Goal: Task Accomplishment & Management: Complete application form

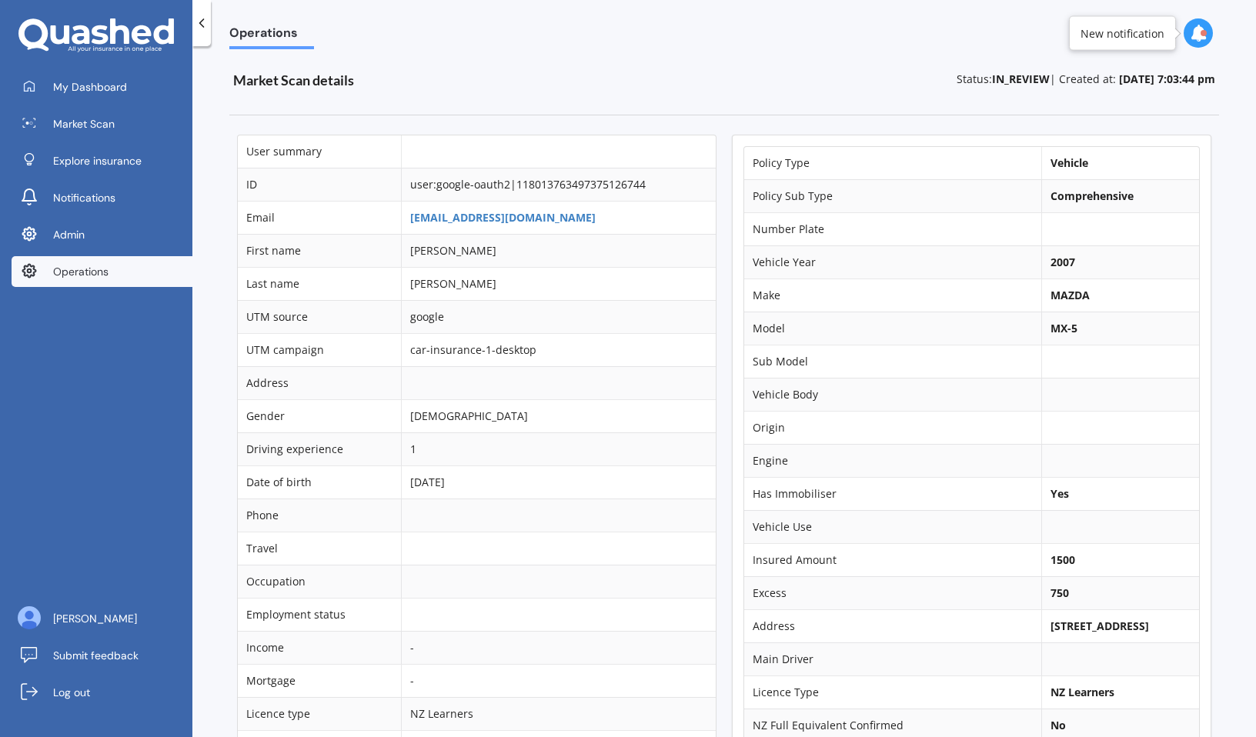
click at [1078, 631] on b "142 Khandallah Road, Ngaio, Wellington 6035" at bounding box center [1099, 626] width 98 height 15
copy td "142 Khandallah Road, Ngaio, Wellington 6035"
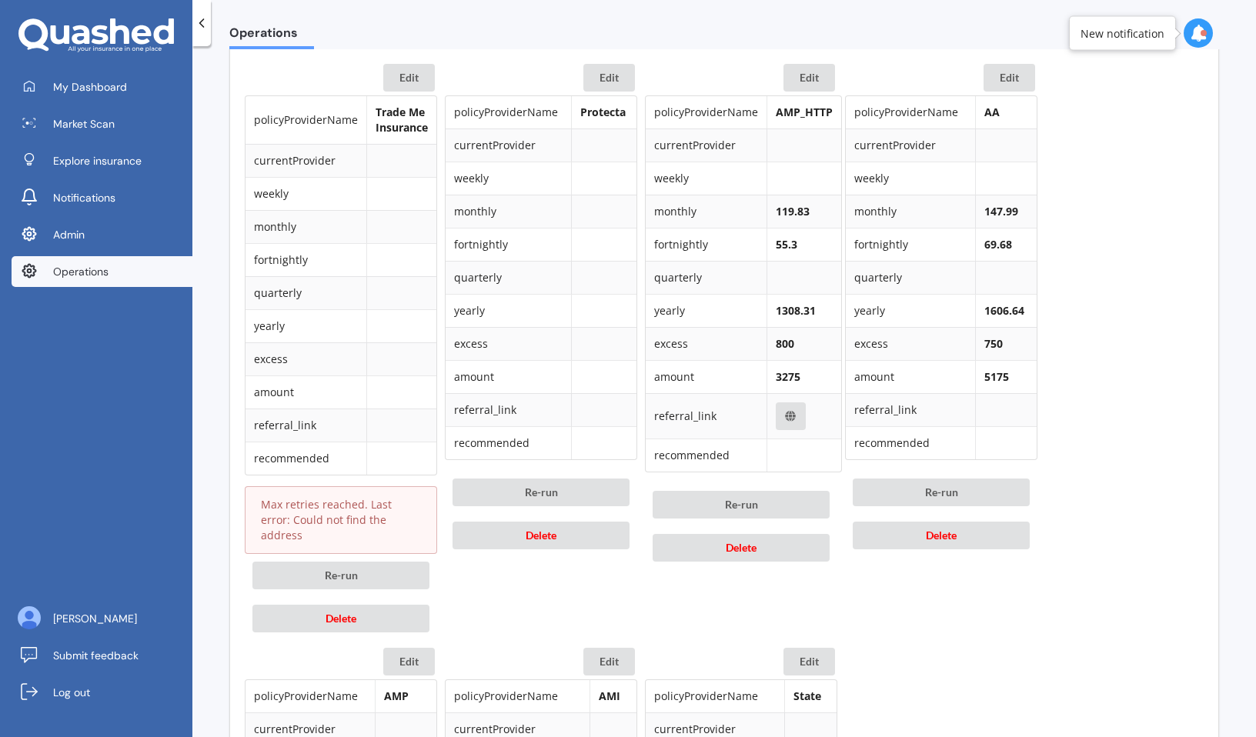
scroll to position [1334, 0]
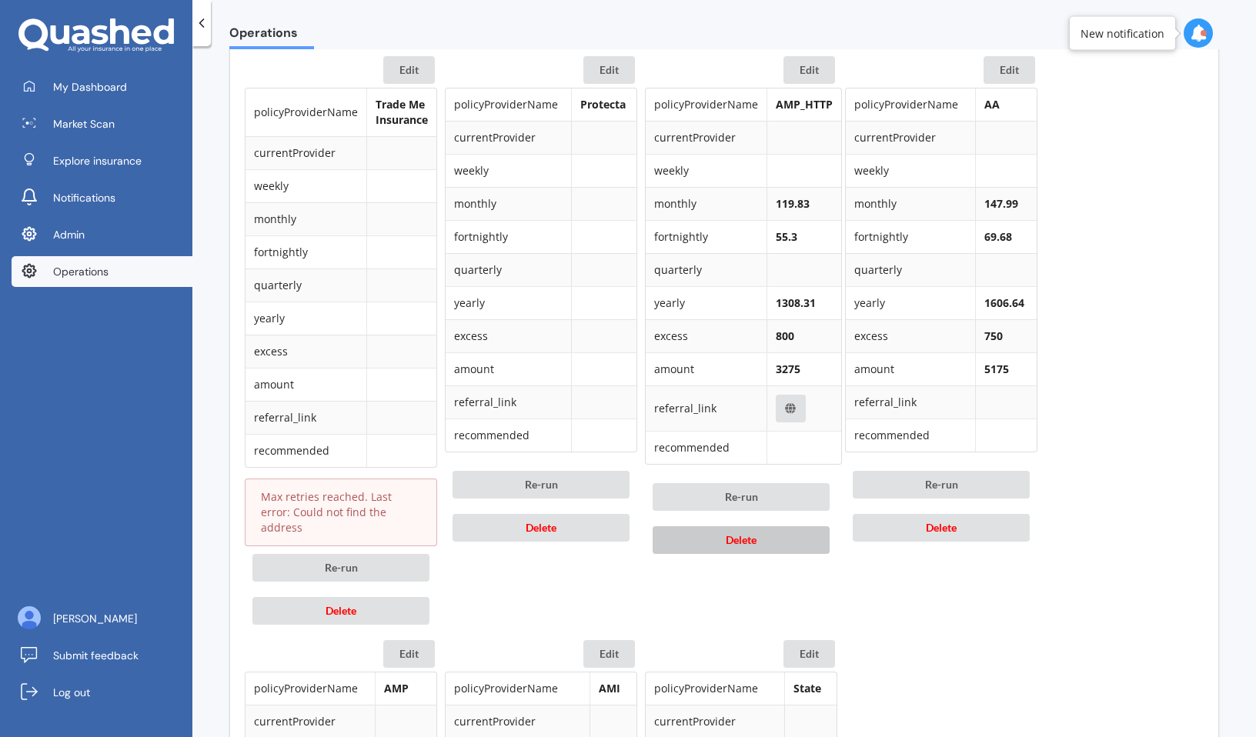
click at [694, 537] on button "Delete" at bounding box center [740, 540] width 177 height 28
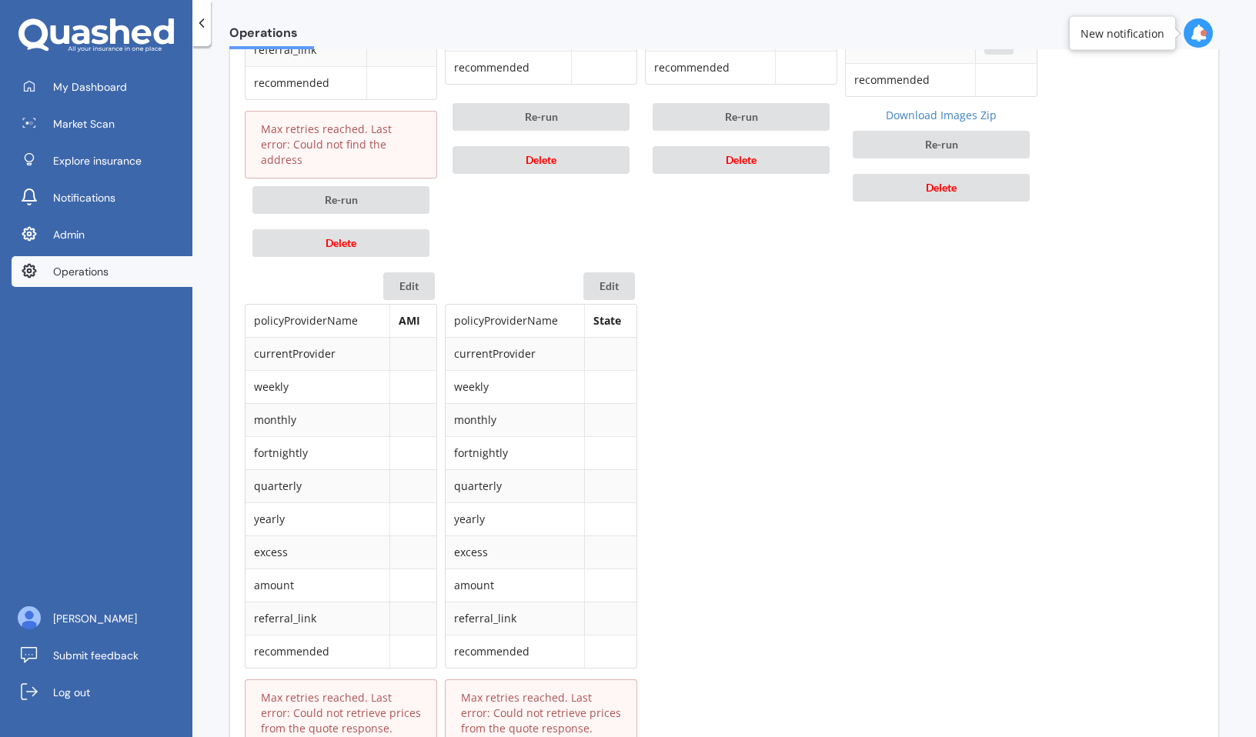
scroll to position [1764, 0]
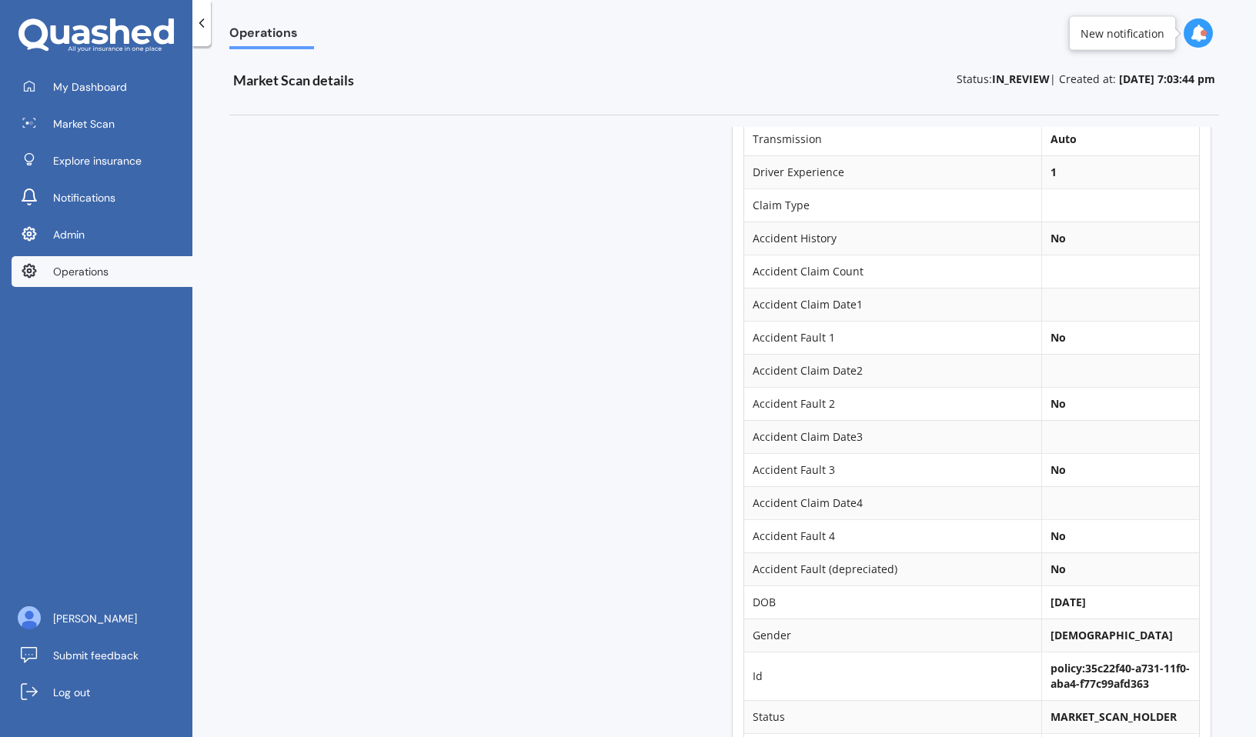
scroll to position [1537, 0]
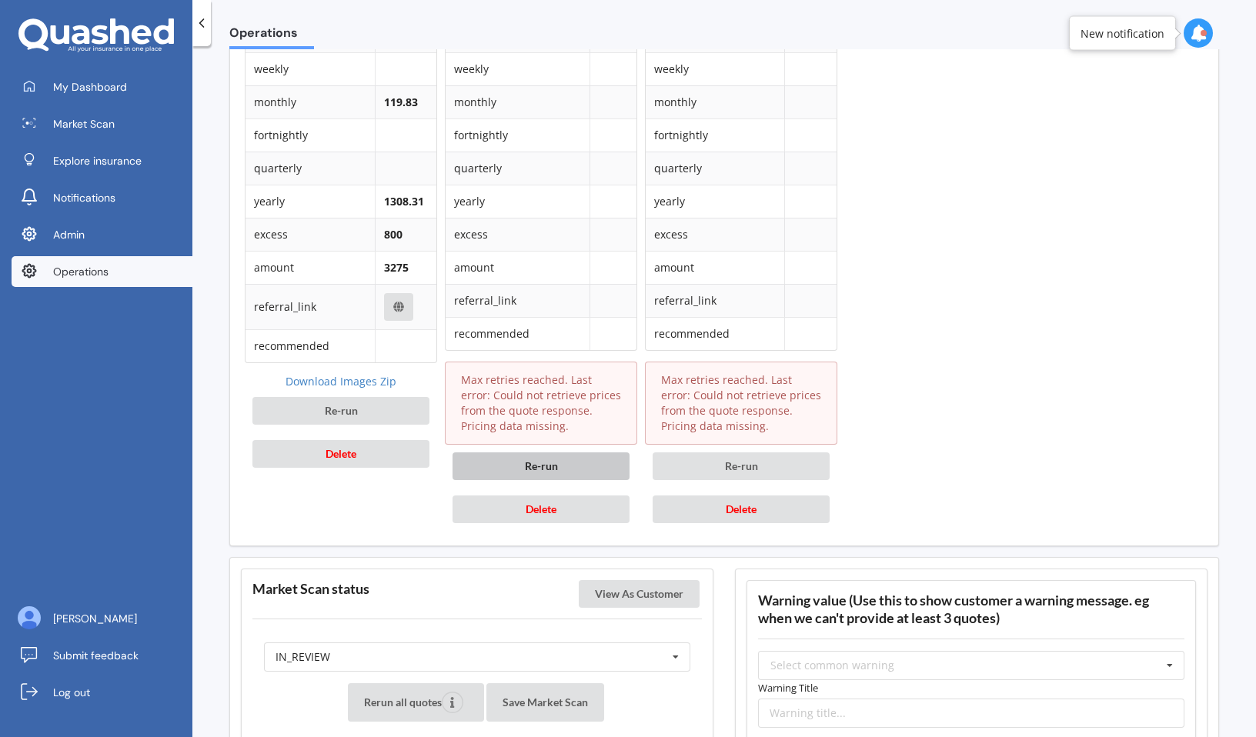
click at [568, 452] on button "Re-run" at bounding box center [540, 466] width 177 height 28
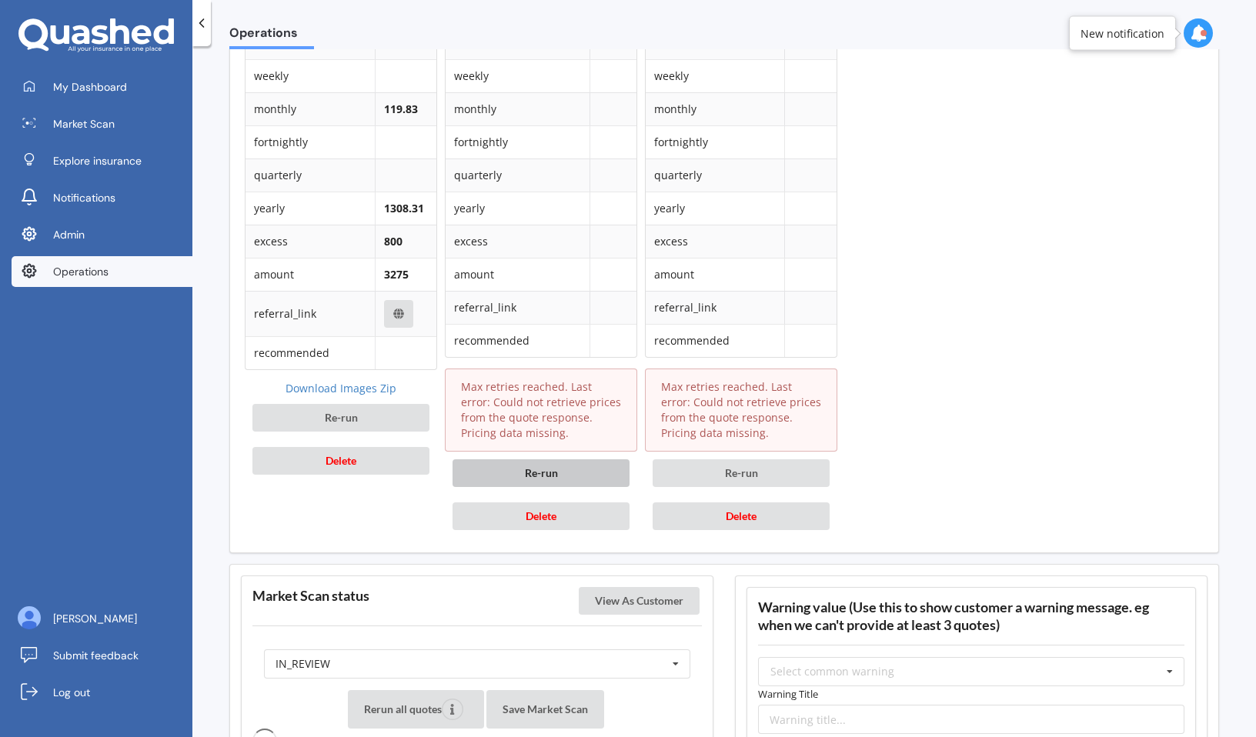
scroll to position [2026, 0]
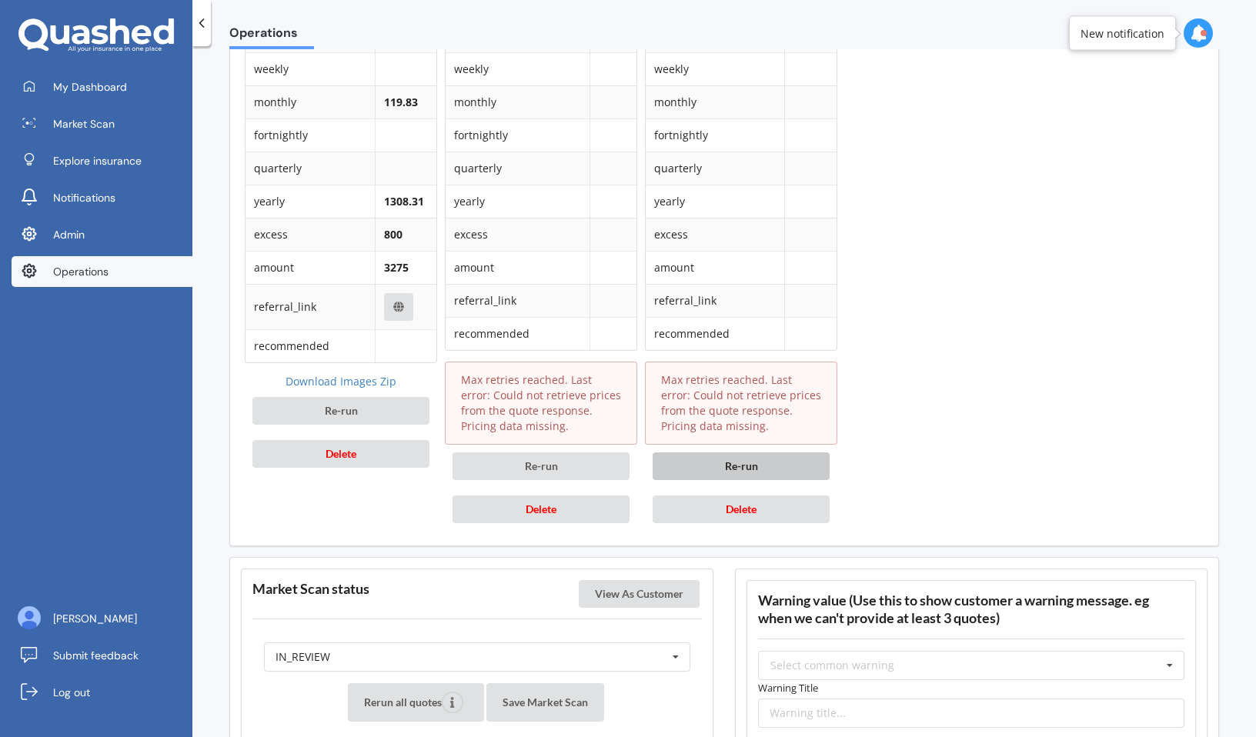
click at [753, 452] on button "Re-run" at bounding box center [740, 466] width 177 height 28
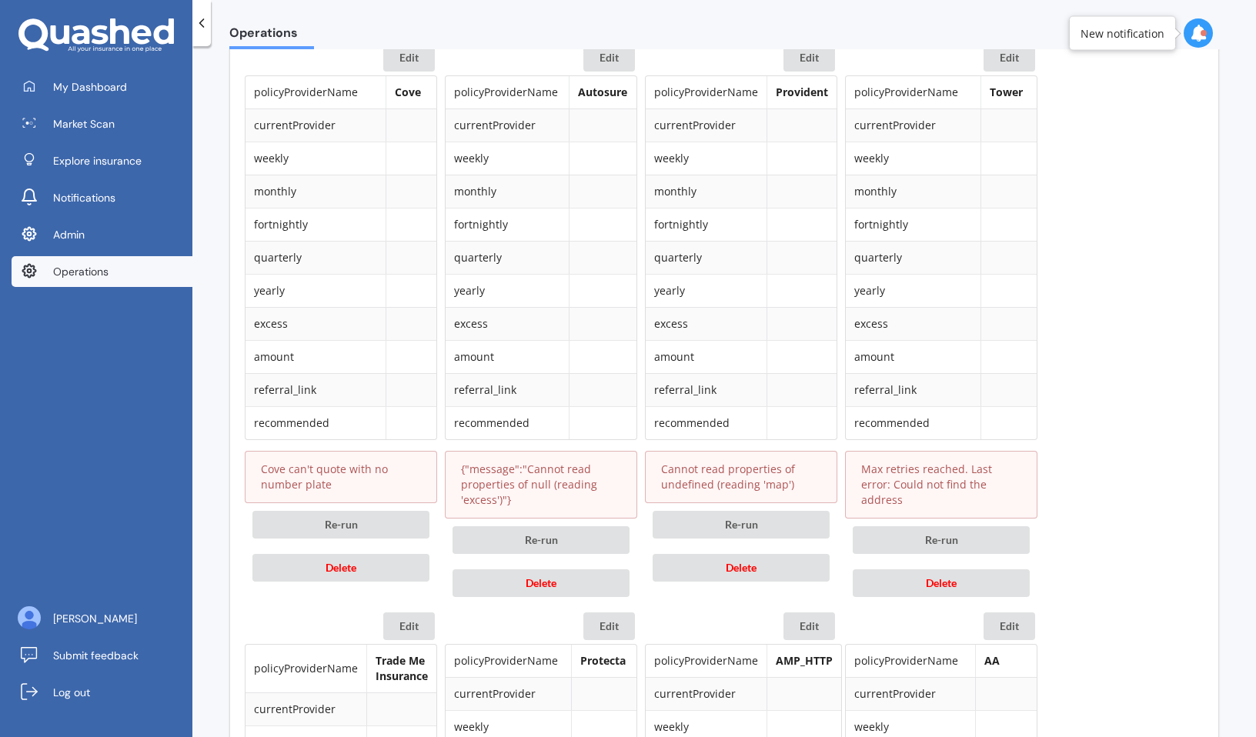
scroll to position [791, 0]
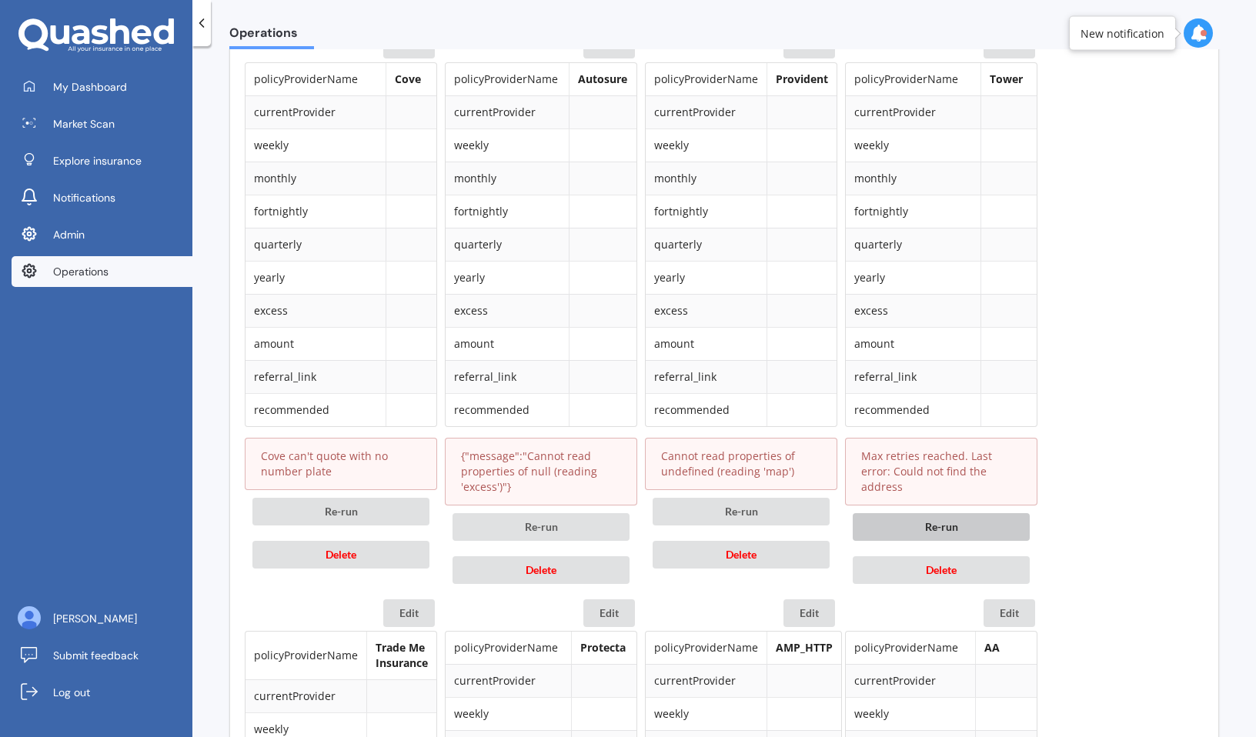
click at [932, 514] on button "Re-run" at bounding box center [941, 527] width 177 height 28
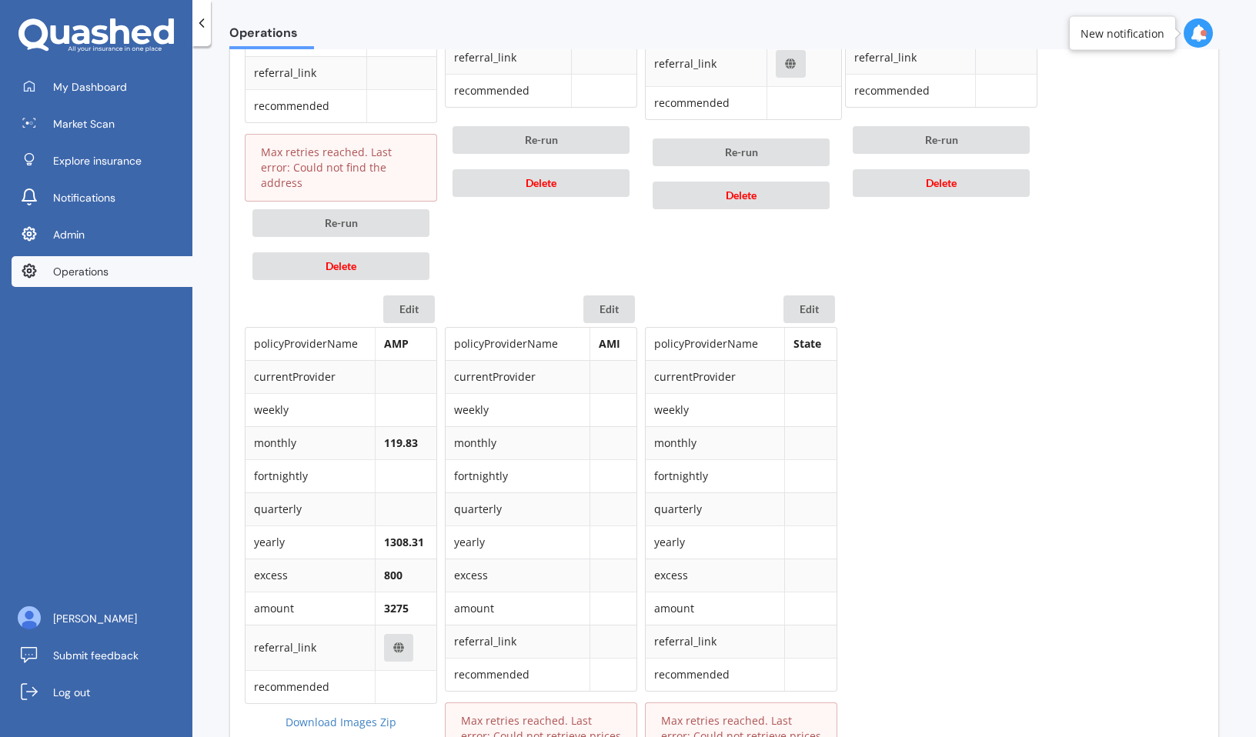
scroll to position [1717, 0]
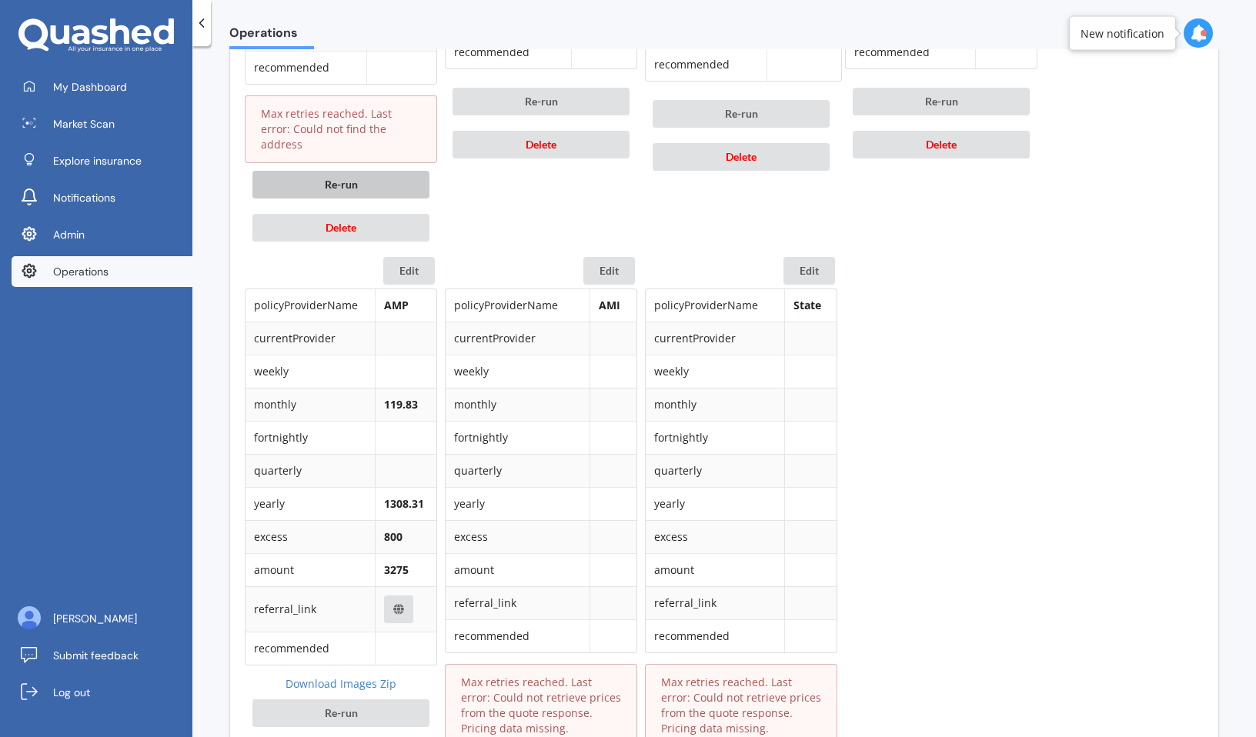
click at [402, 175] on button "Re-run" at bounding box center [340, 185] width 177 height 28
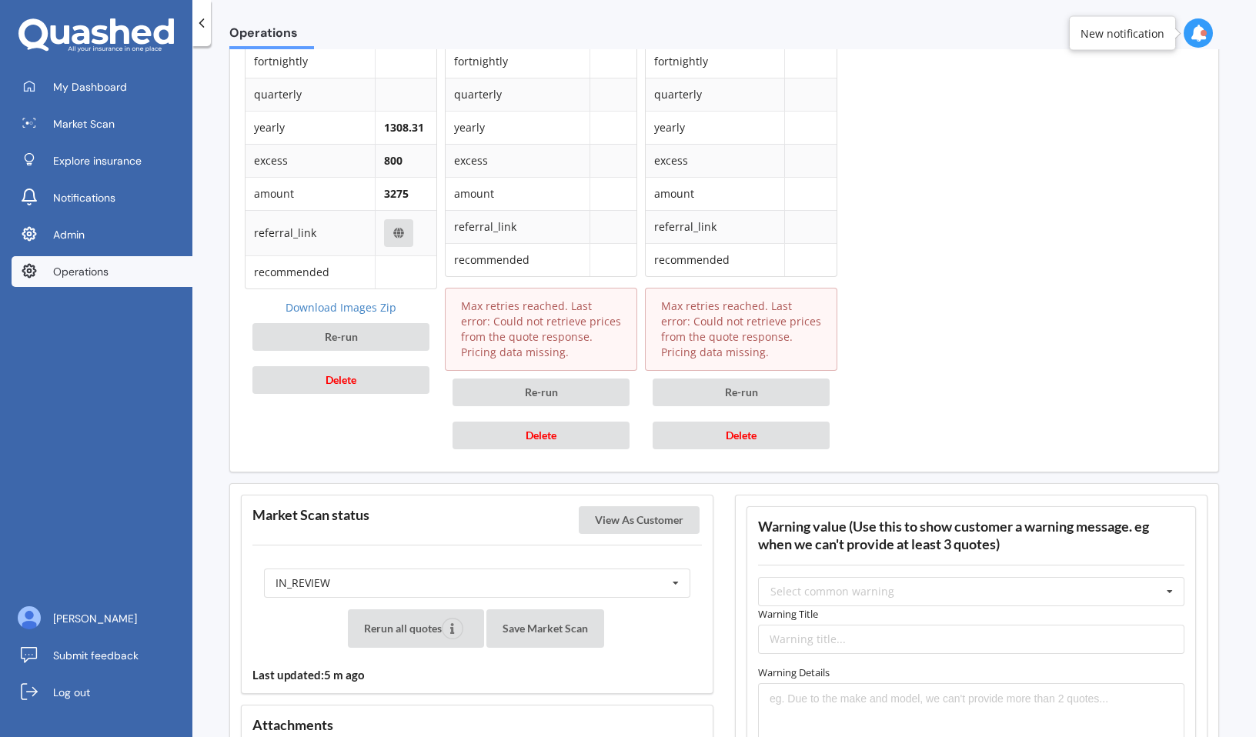
scroll to position [2108, 0]
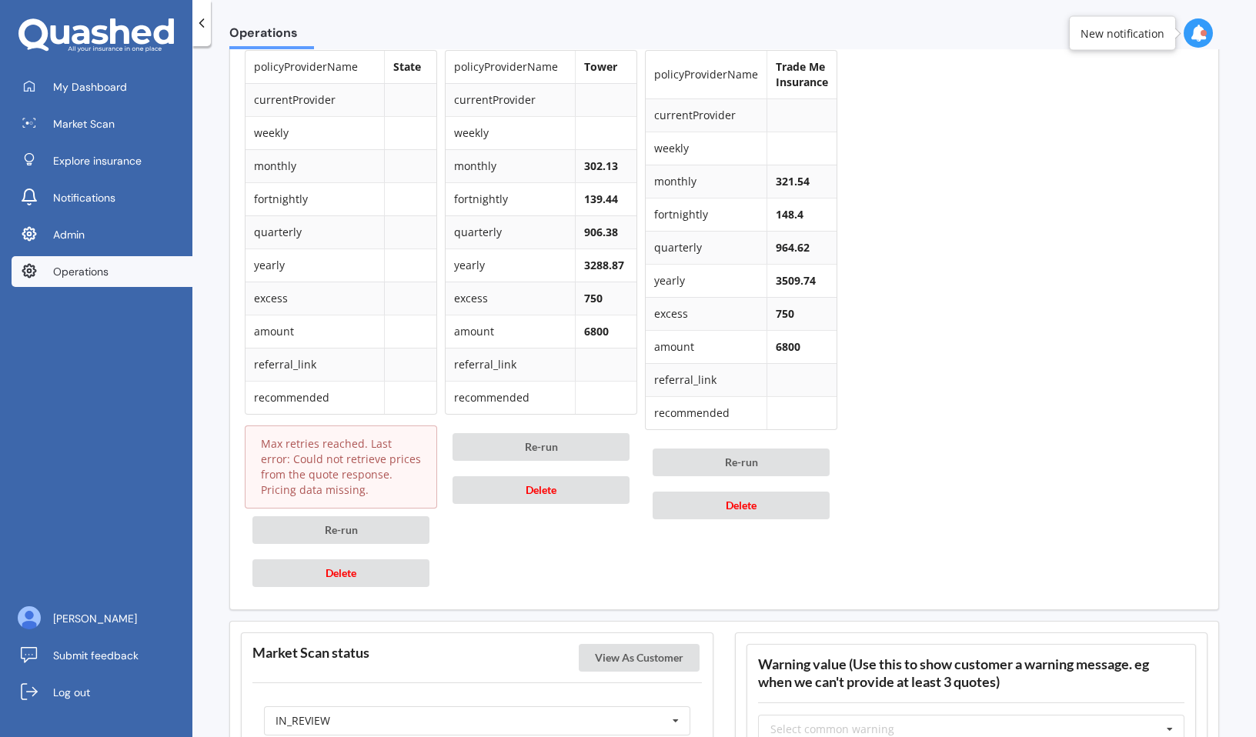
scroll to position [1976, 0]
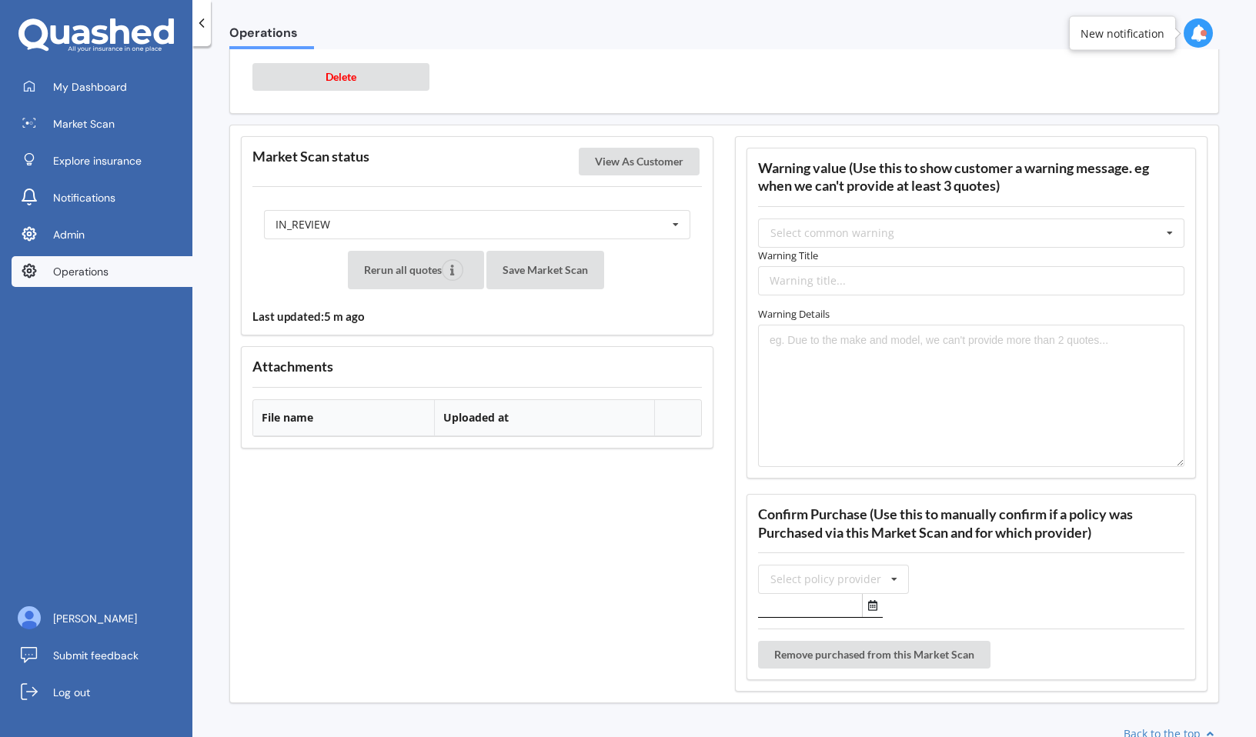
scroll to position [2469, 0]
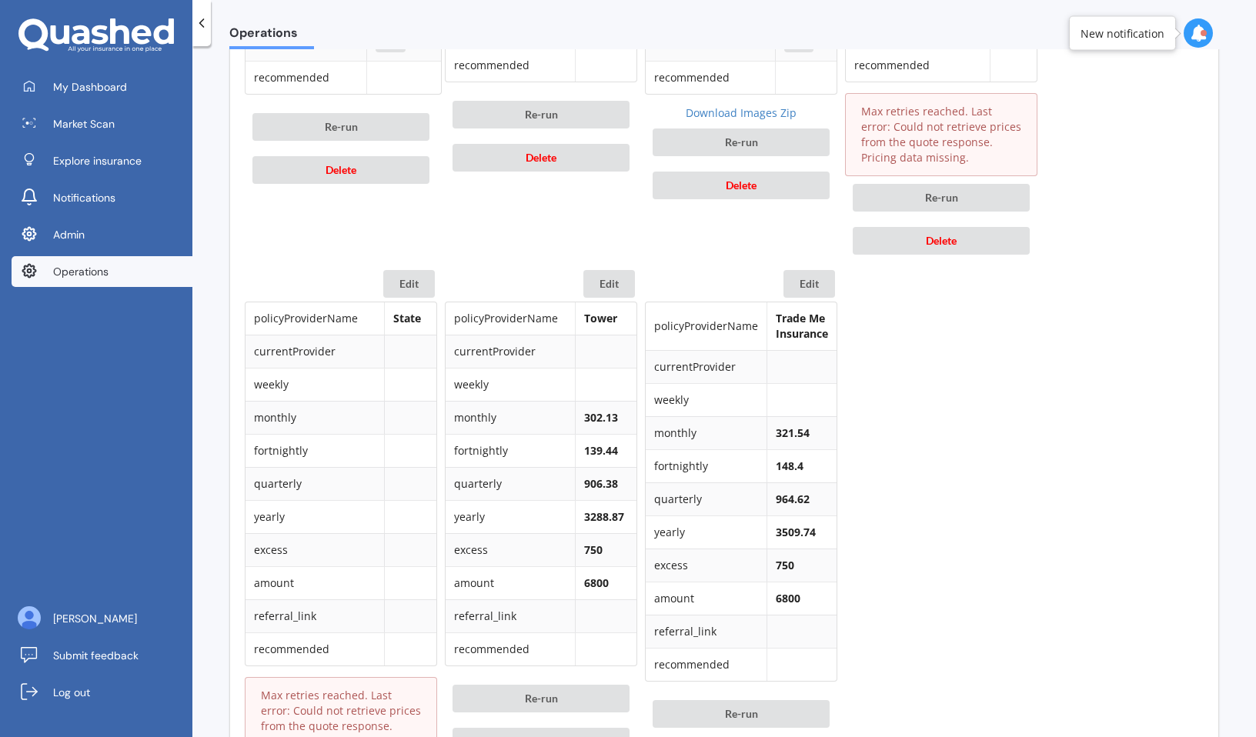
scroll to position [1705, 0]
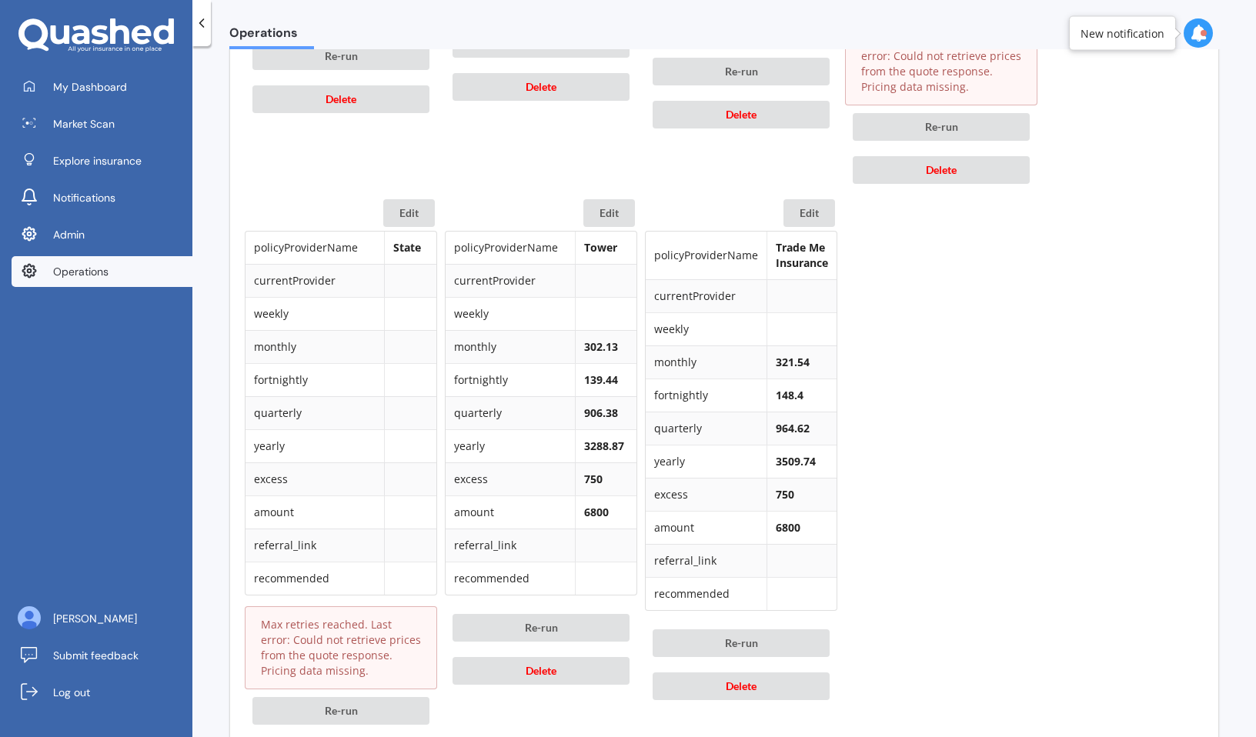
scroll to position [1795, 0]
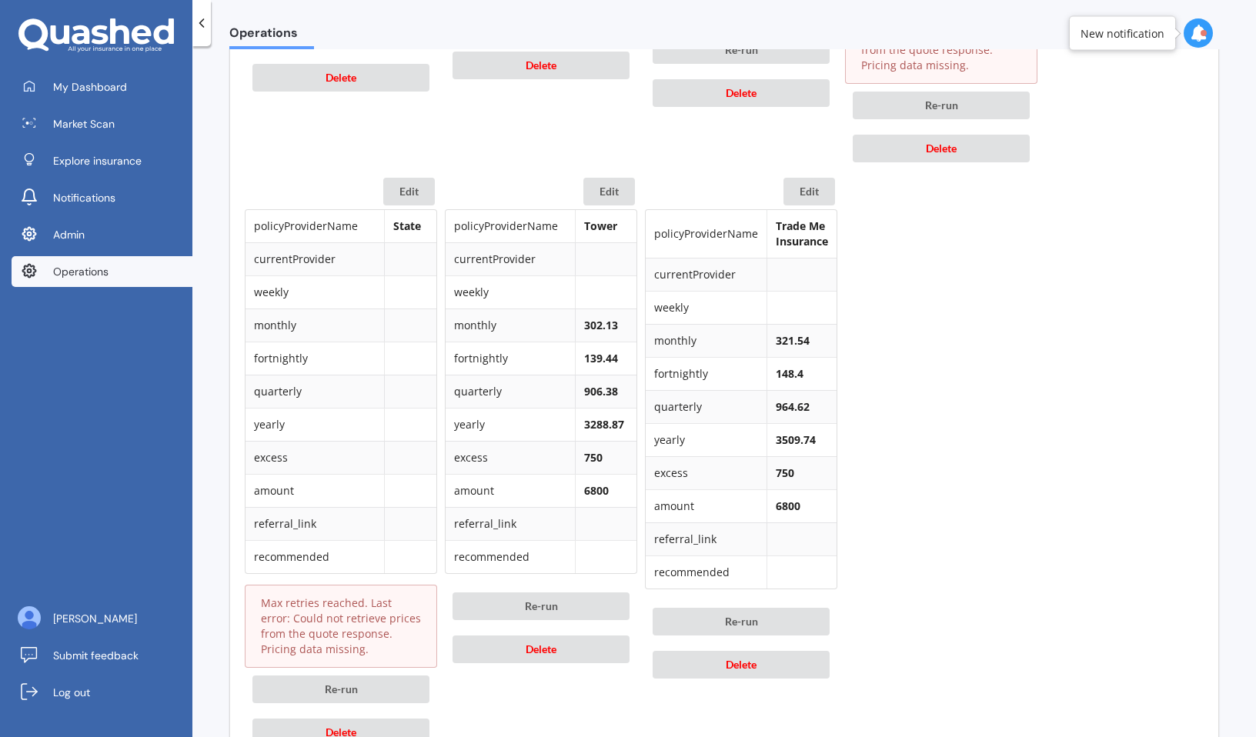
scroll to position [1801, 0]
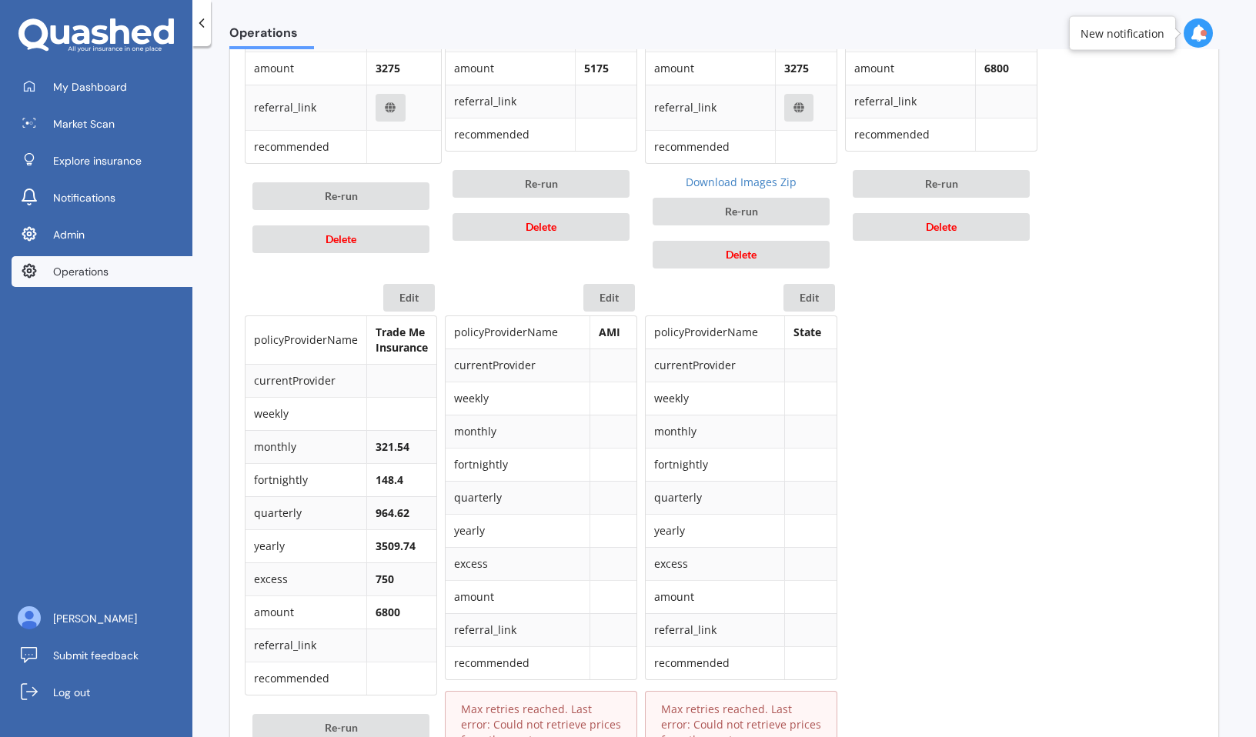
scroll to position [1637, 0]
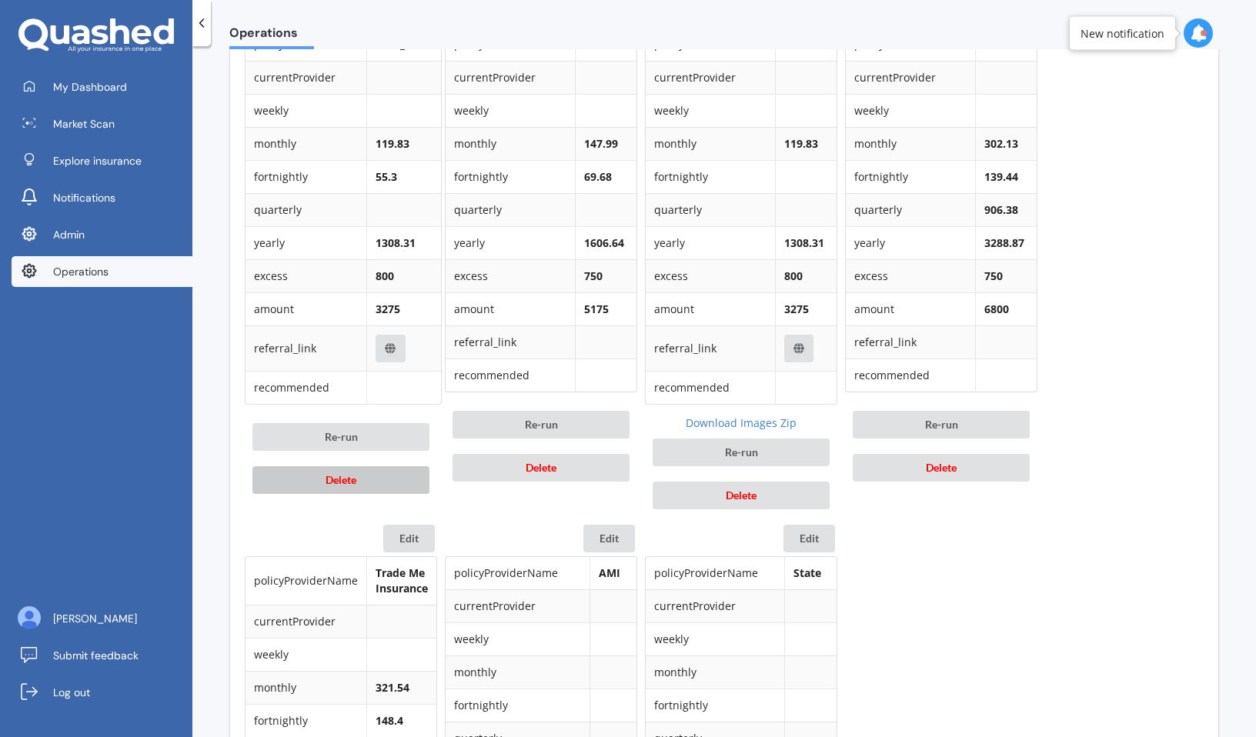
click at [403, 486] on button "Delete" at bounding box center [340, 480] width 177 height 28
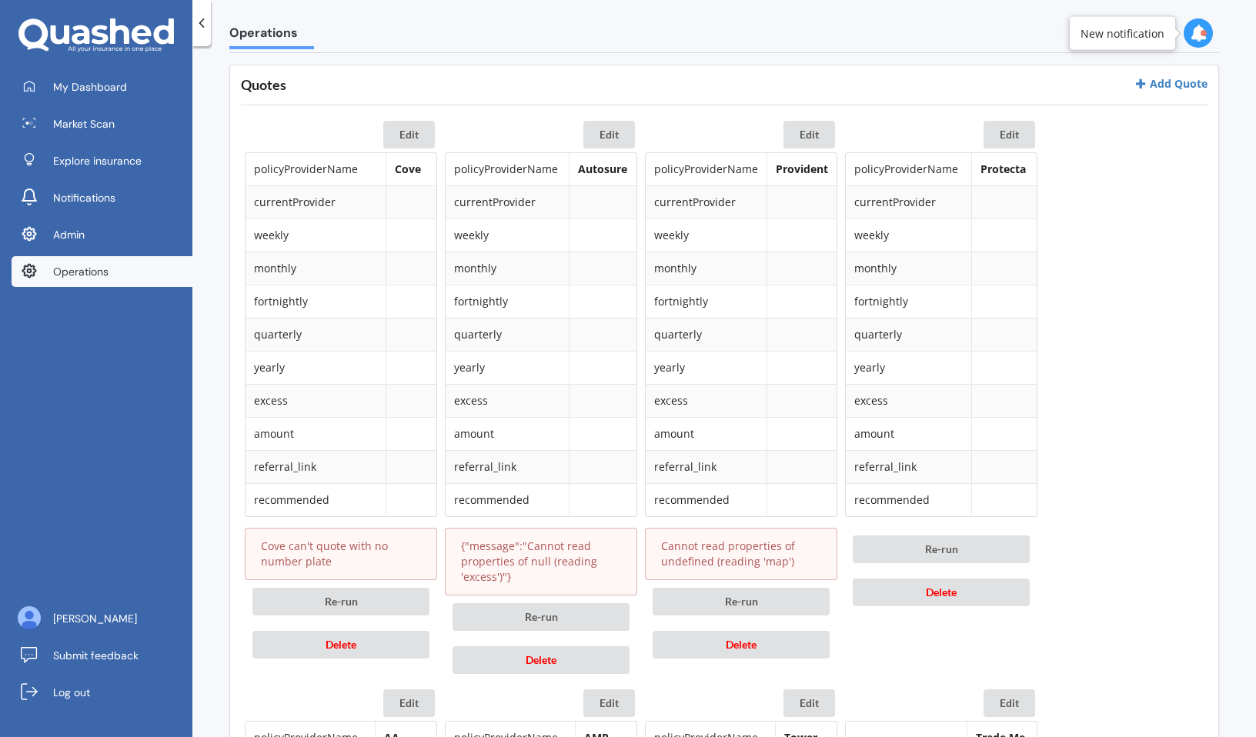
scroll to position [681, 0]
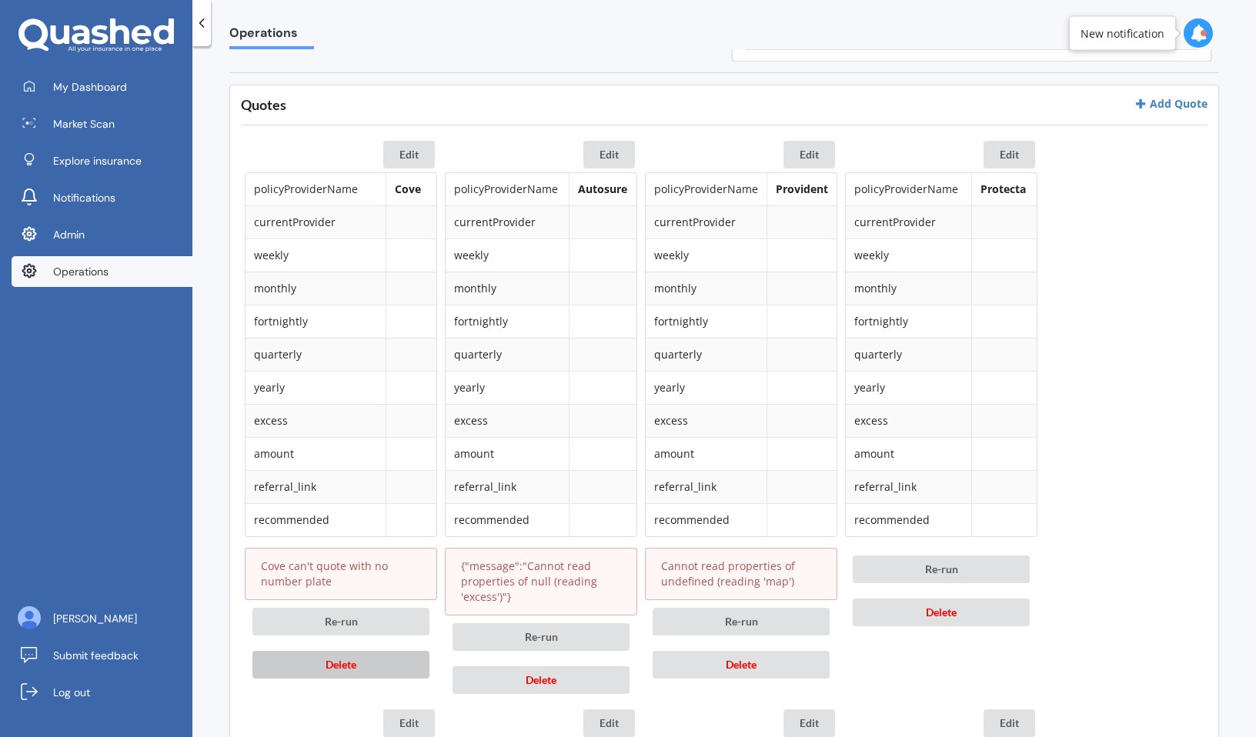
click at [361, 663] on button "Delete" at bounding box center [340, 665] width 177 height 28
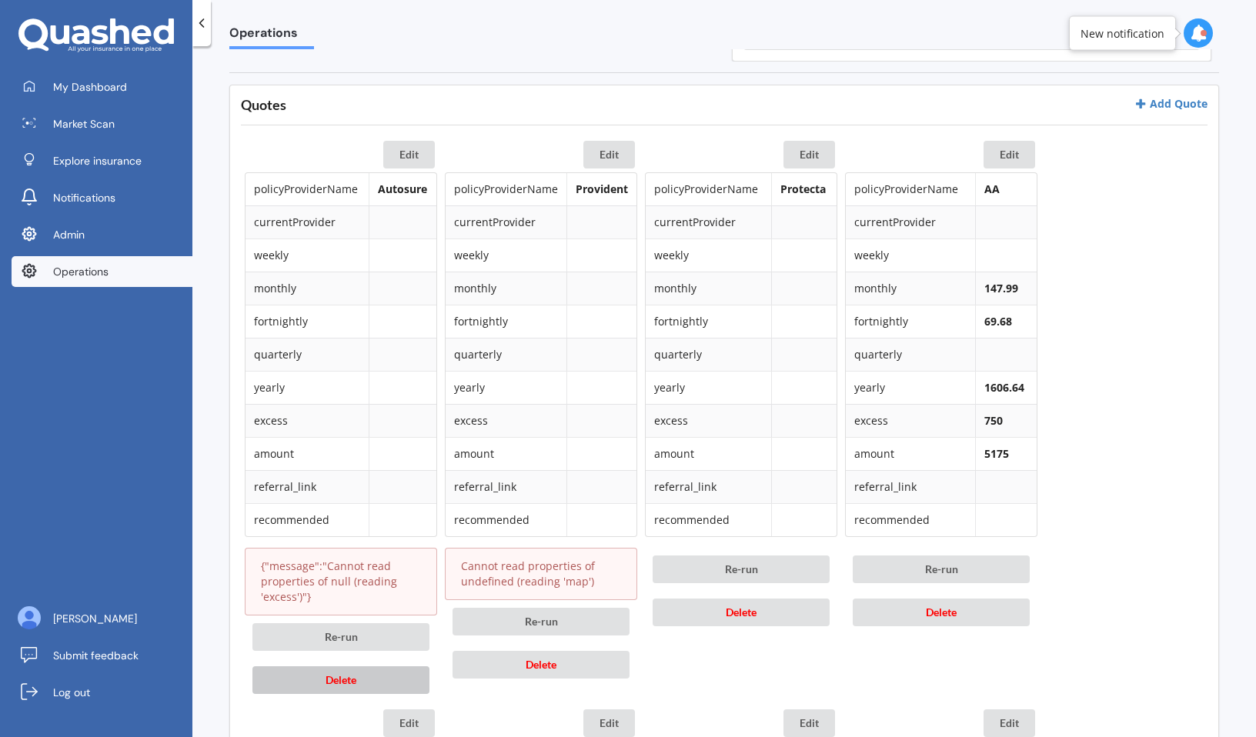
click at [354, 678] on span "Delete" at bounding box center [340, 679] width 31 height 13
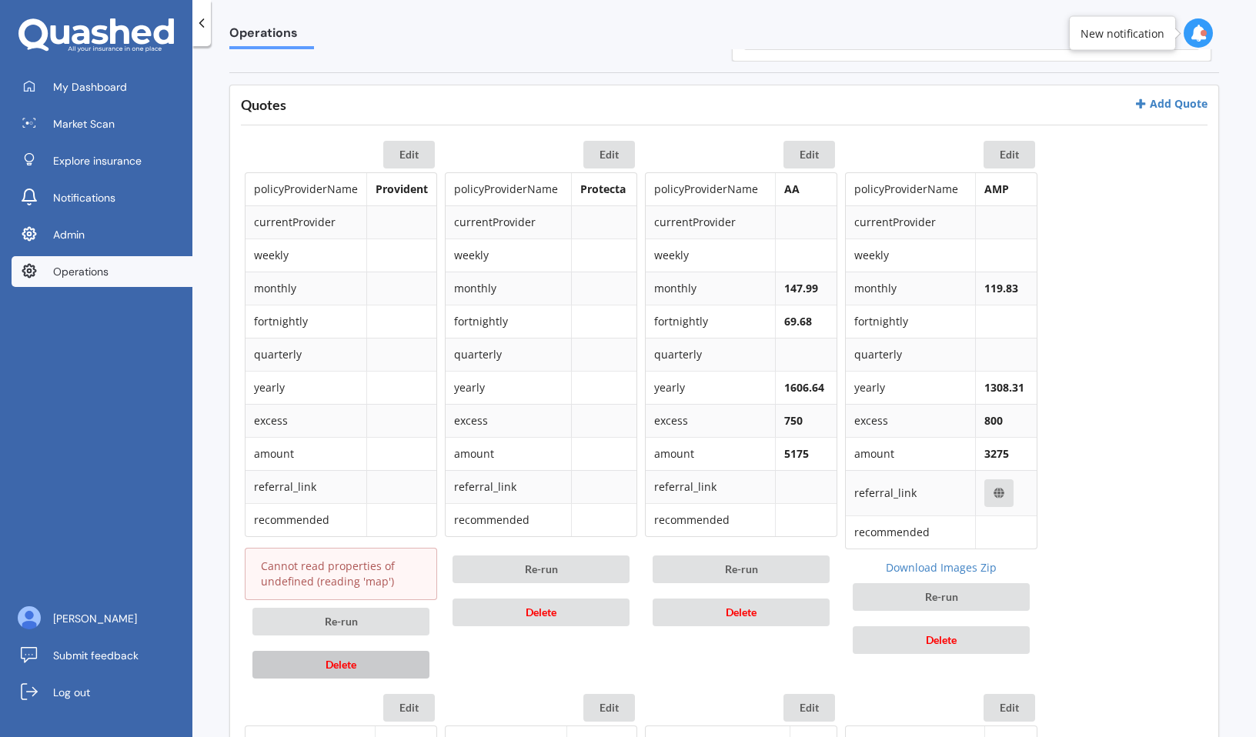
click at [357, 672] on button "Delete" at bounding box center [340, 665] width 177 height 28
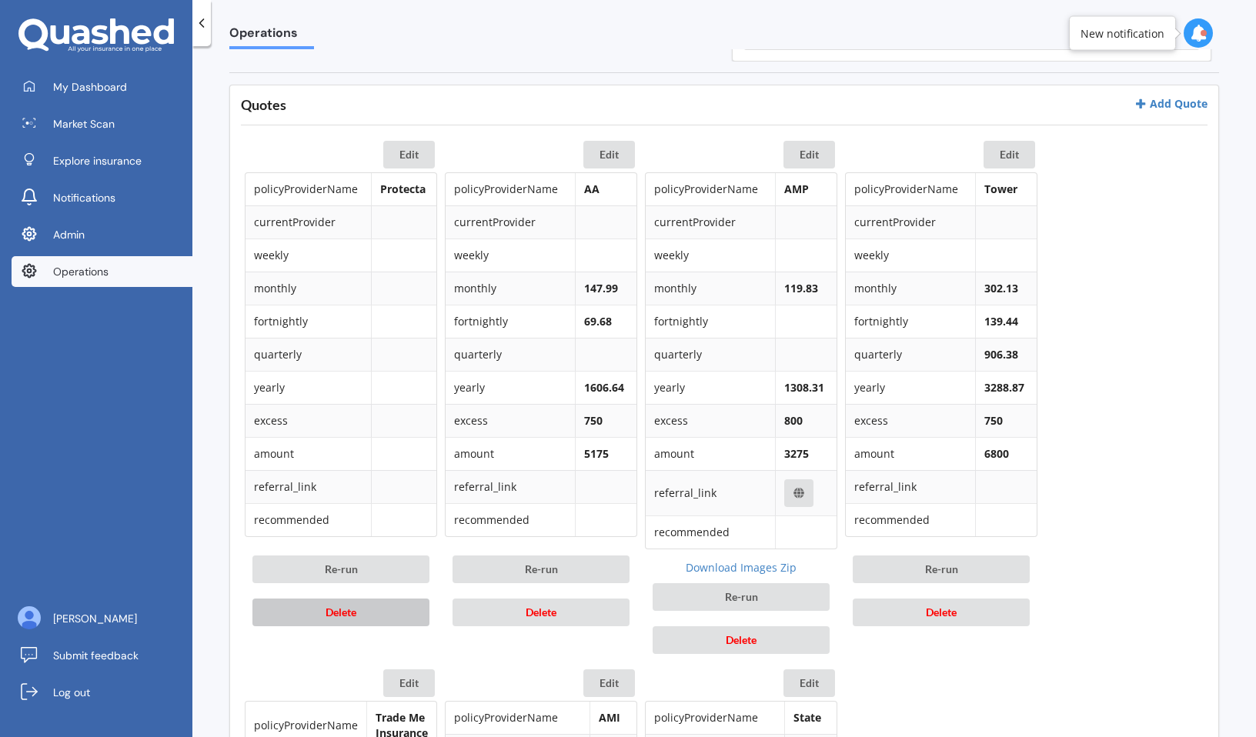
click at [367, 618] on button "Delete" at bounding box center [340, 613] width 177 height 28
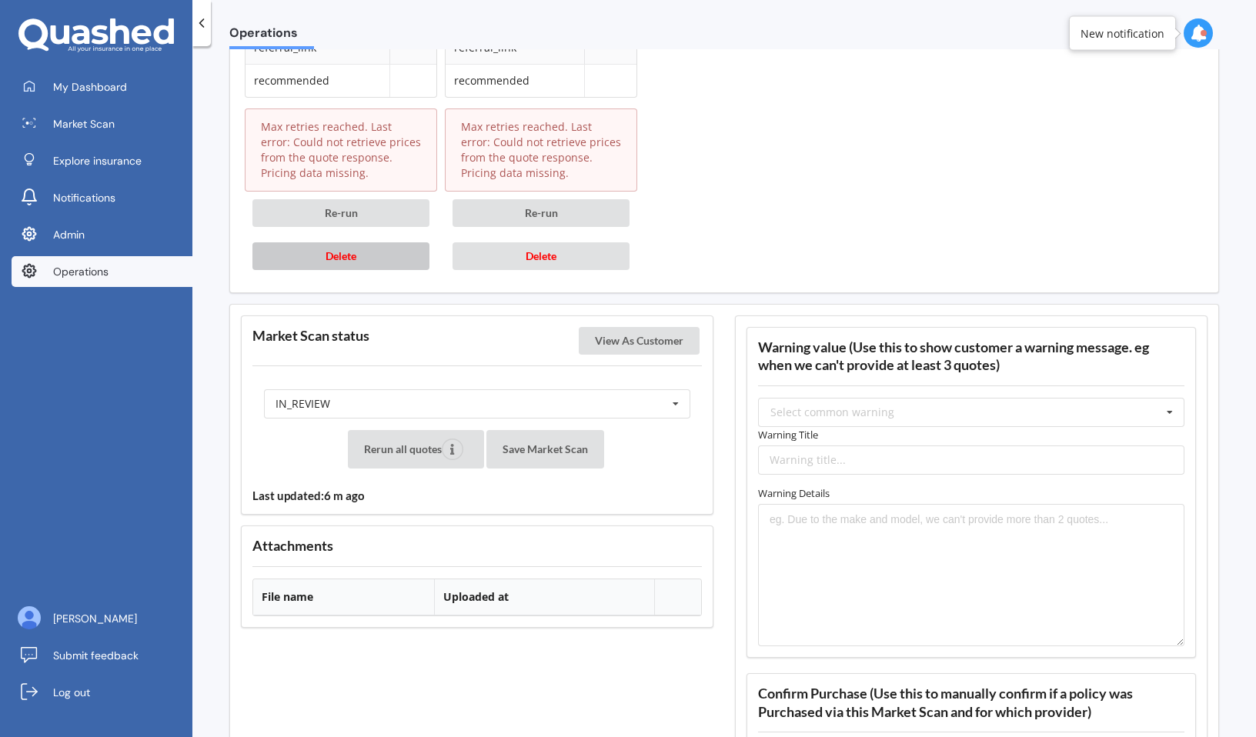
scroll to position [1677, 0]
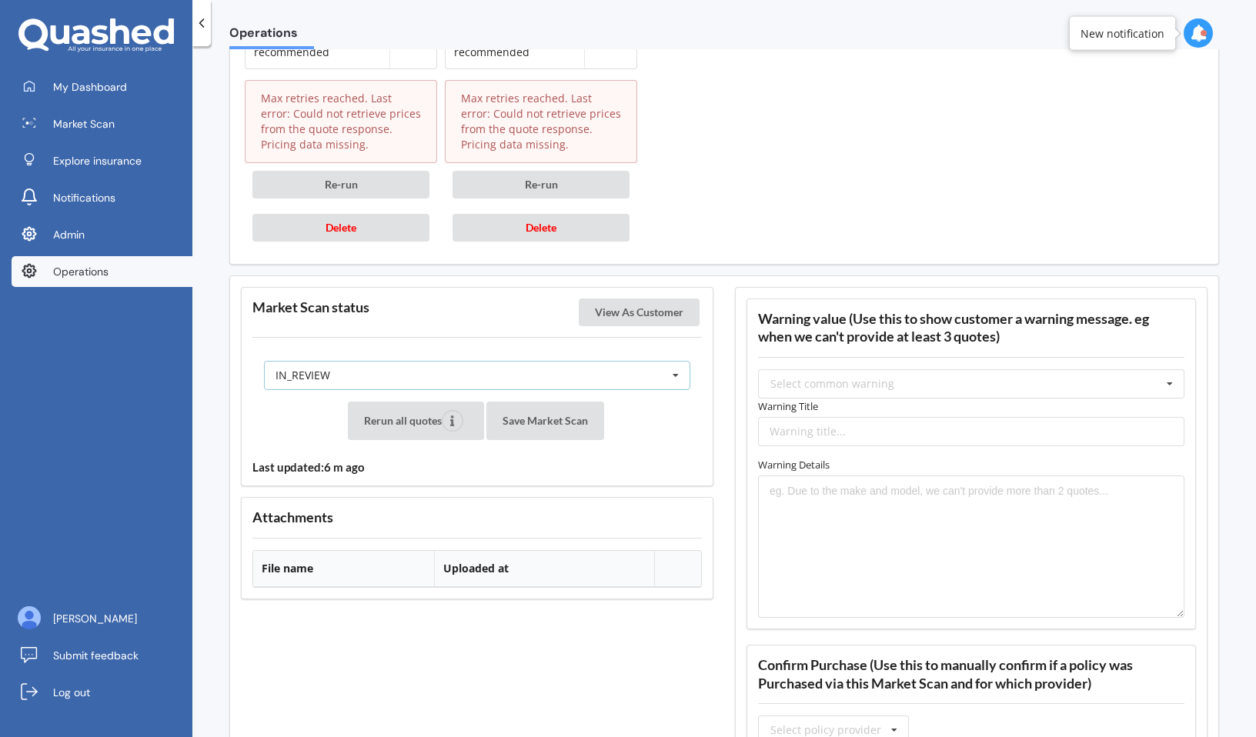
click at [565, 369] on div "IN_REVIEW READY PENDING VIEWED ABANDONED IN_REVIEW" at bounding box center [477, 375] width 426 height 29
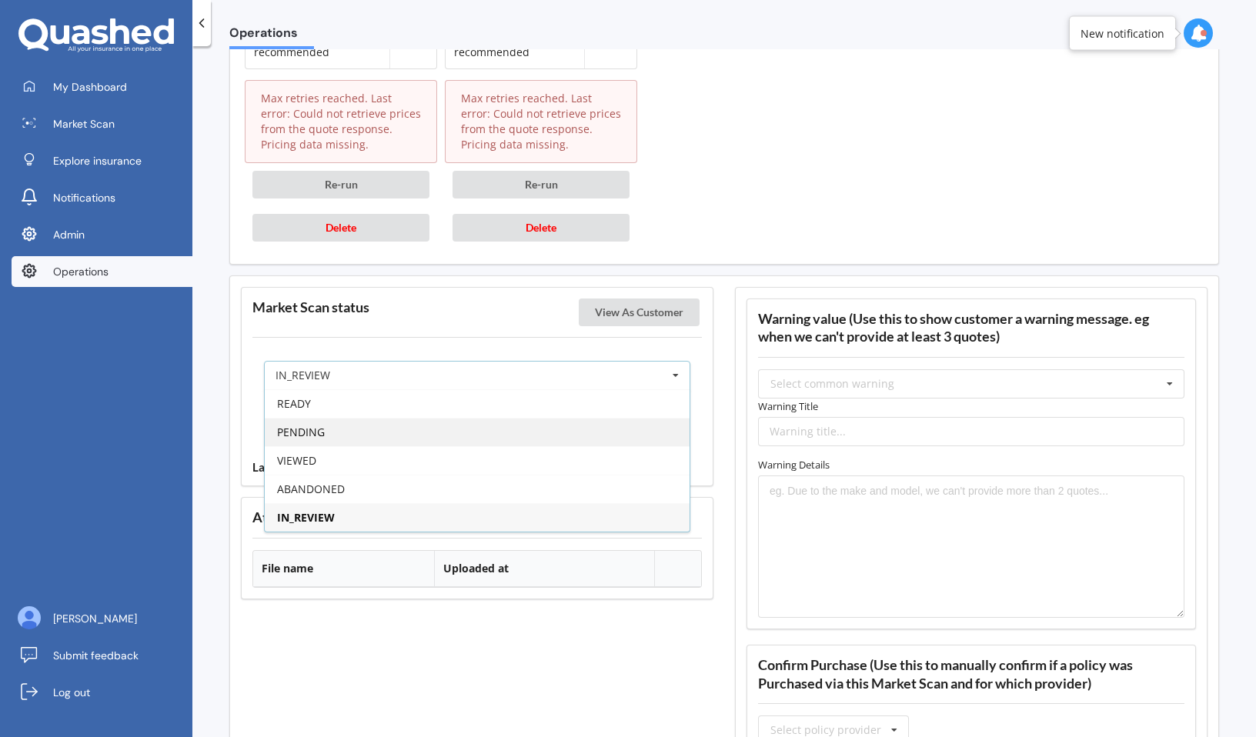
click at [539, 425] on div "PENDING" at bounding box center [477, 432] width 425 height 28
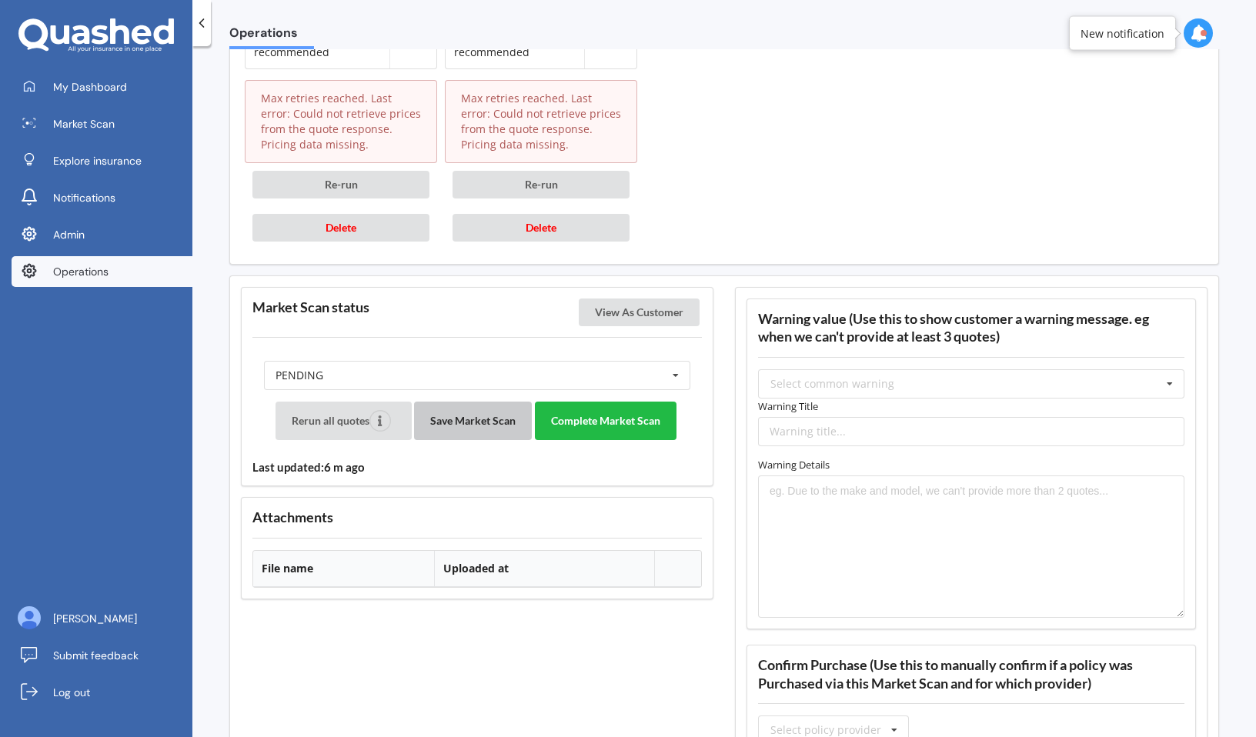
click at [499, 426] on button "Save Market Scan" at bounding box center [473, 421] width 118 height 38
click at [639, 322] on button "View As Customer" at bounding box center [639, 313] width 121 height 28
click at [644, 427] on button "Complete Market Scan" at bounding box center [606, 421] width 142 height 38
